Goal: Task Accomplishment & Management: Use online tool/utility

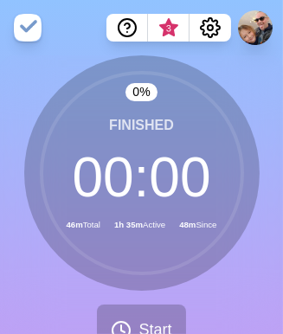
click at [264, 225] on div "0 % Finished 00 : 00 46m Total 1h 35m Active 48m Since Start" at bounding box center [141, 212] width 283 height 314
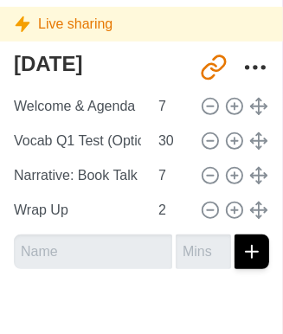
scroll to position [462, 9]
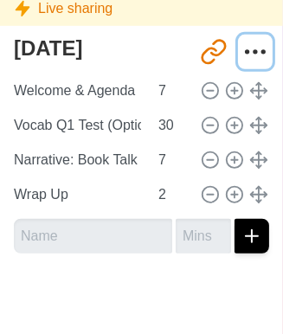
click at [246, 53] on icon "More" at bounding box center [256, 52] width 28 height 28
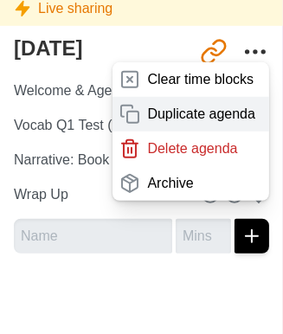
click at [178, 104] on p "Duplicate agenda" at bounding box center [201, 114] width 108 height 21
type textarea "[DATE] copy"
type input "[URL][DOMAIN_NAME]"
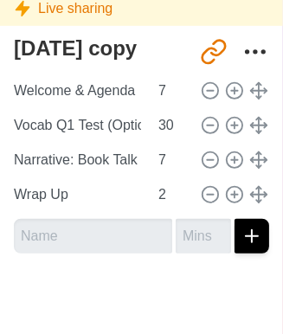
type textarea "[DATE]"
type input "[URL][DOMAIN_NAME]"
type textarea "[DATE] copy"
type input "[URL][DOMAIN_NAME]"
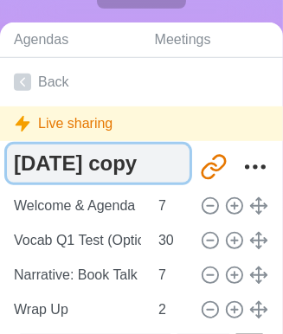
click at [166, 175] on textarea "[DATE] copy" at bounding box center [98, 164] width 183 height 38
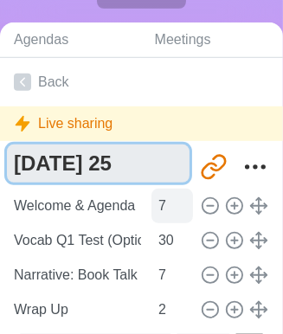
type textarea "[DATE] 25"
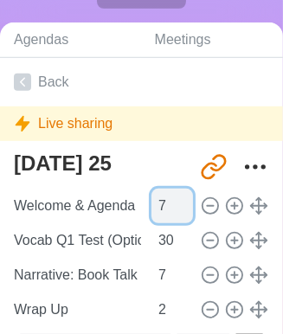
click at [176, 202] on input "8" at bounding box center [173, 206] width 42 height 35
click at [176, 202] on input "9" at bounding box center [173, 206] width 42 height 35
click at [176, 202] on input "10" at bounding box center [173, 206] width 42 height 35
click at [176, 202] on input "11" at bounding box center [173, 206] width 42 height 35
click at [176, 202] on input "12" at bounding box center [173, 206] width 42 height 35
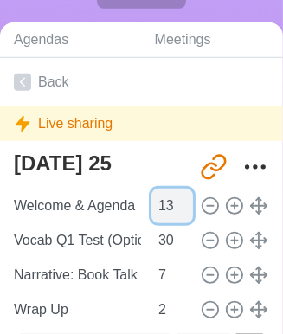
click at [176, 202] on input "13" at bounding box center [173, 206] width 42 height 35
click at [176, 202] on input "14" at bounding box center [173, 206] width 42 height 35
click at [176, 210] on input "13" at bounding box center [173, 206] width 42 height 35
type input "12"
click at [176, 210] on input "12" at bounding box center [173, 206] width 42 height 35
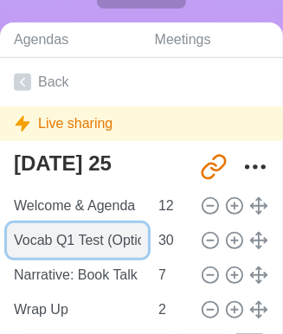
click at [80, 242] on input "Vocab Q1 Test (Optional)" at bounding box center [77, 240] width 141 height 35
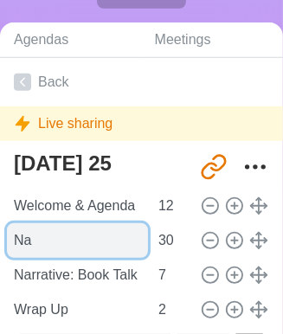
type input "N"
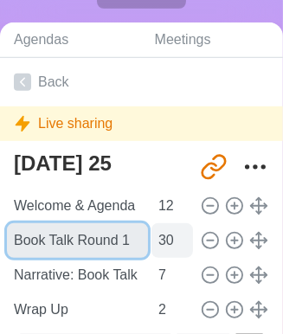
type input "Book Talk Round 1"
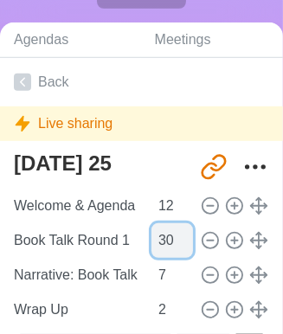
click at [160, 247] on input "30" at bounding box center [173, 240] width 42 height 35
type input "10"
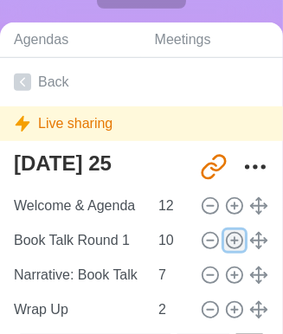
click at [227, 240] on icon at bounding box center [234, 240] width 19 height 19
type input "Book Talk Round 1"
type input "10"
type input "Narrative: Book Talk Projects"
type input "7"
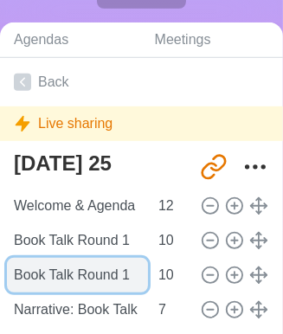
click at [129, 269] on input "Book Talk Round 1" at bounding box center [77, 275] width 141 height 35
type input "Book Talk Round 2"
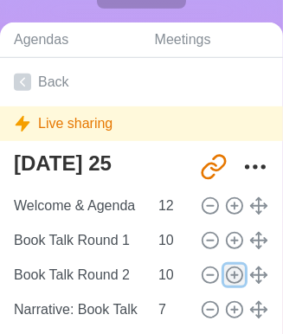
click at [225, 272] on icon at bounding box center [234, 275] width 19 height 19
type input "Book Talk Round 2"
type input "10"
type input "Narrative: Book Talk Projects"
type input "7"
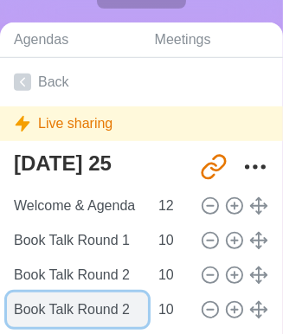
click at [125, 306] on input "Book Talk Round 2" at bounding box center [77, 310] width 141 height 35
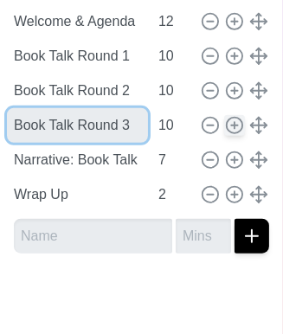
type input "Book Talk Round 3"
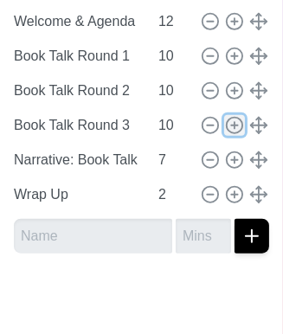
click at [228, 128] on icon at bounding box center [234, 125] width 19 height 19
type input "Book Talk Round 3"
type input "10"
type input "Narrative: Book Talk Projects"
type input "7"
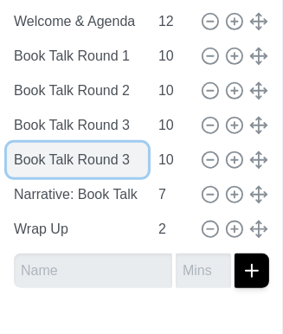
click at [127, 157] on input "Book Talk Round 3" at bounding box center [77, 160] width 141 height 35
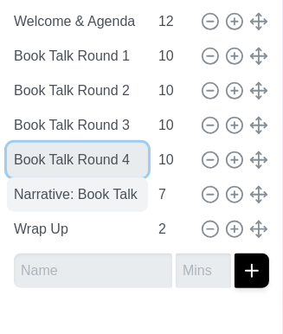
type input "Book Talk Round 4"
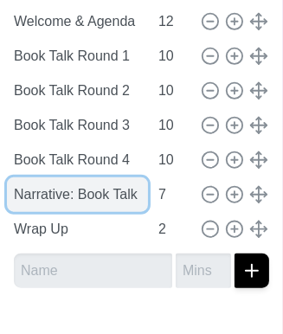
click at [61, 190] on input "Narrative: Book Talk Projects" at bounding box center [77, 195] width 141 height 35
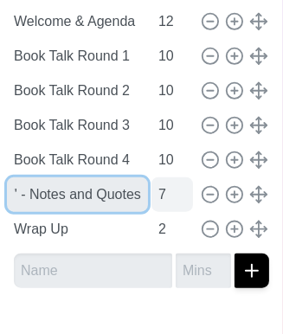
type input ""The Dirty Secret About Your Food" - Notes and Quotes"
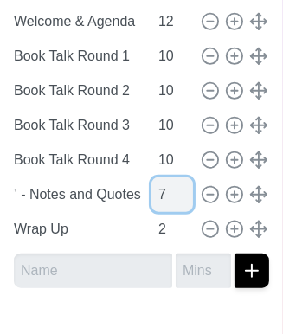
click at [161, 195] on input "7" at bounding box center [173, 195] width 42 height 35
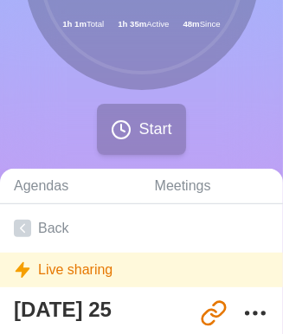
scroll to position [0, 0]
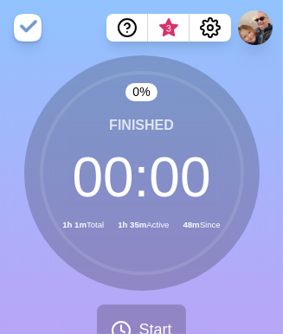
type input "30"
click at [258, 196] on div "Finished 00 : 00 1h 1m Total 1h 35m Active 48m Since" at bounding box center [142, 173] width 236 height 236
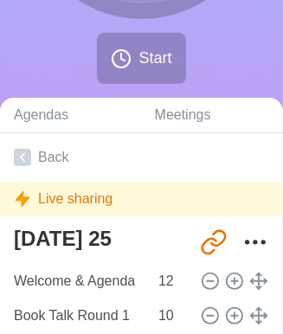
scroll to position [273, 0]
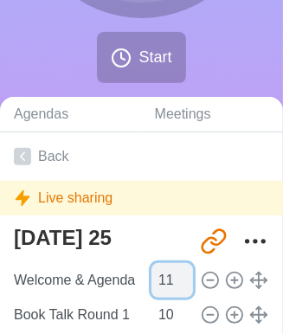
click at [175, 284] on input "11" at bounding box center [173, 280] width 42 height 35
click at [175, 284] on input "10" at bounding box center [173, 280] width 42 height 35
click at [175, 284] on input "9" at bounding box center [173, 280] width 42 height 35
type input "8"
click at [175, 284] on input "8" at bounding box center [173, 280] width 42 height 35
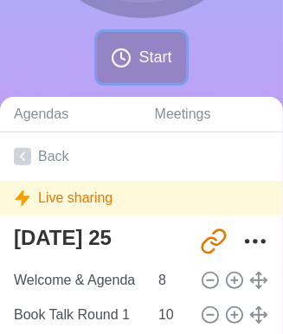
click at [151, 51] on span "Start" at bounding box center [155, 57] width 33 height 23
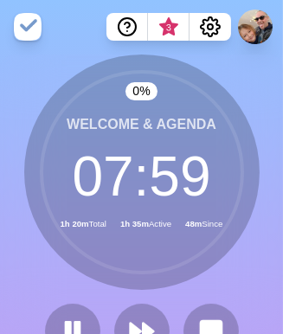
scroll to position [0, 0]
